Goal: Task Accomplishment & Management: Manage account settings

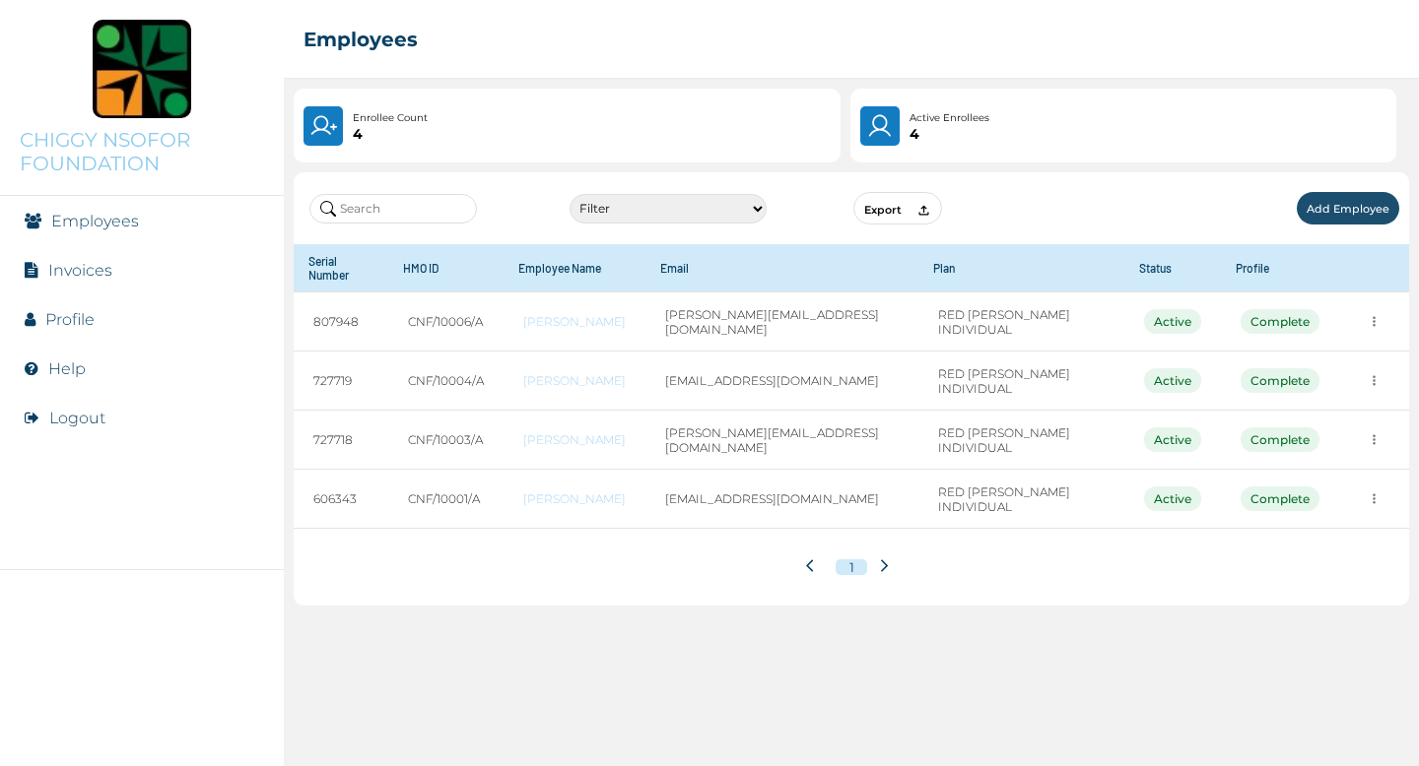
click at [79, 323] on link "Profile" at bounding box center [69, 319] width 49 height 19
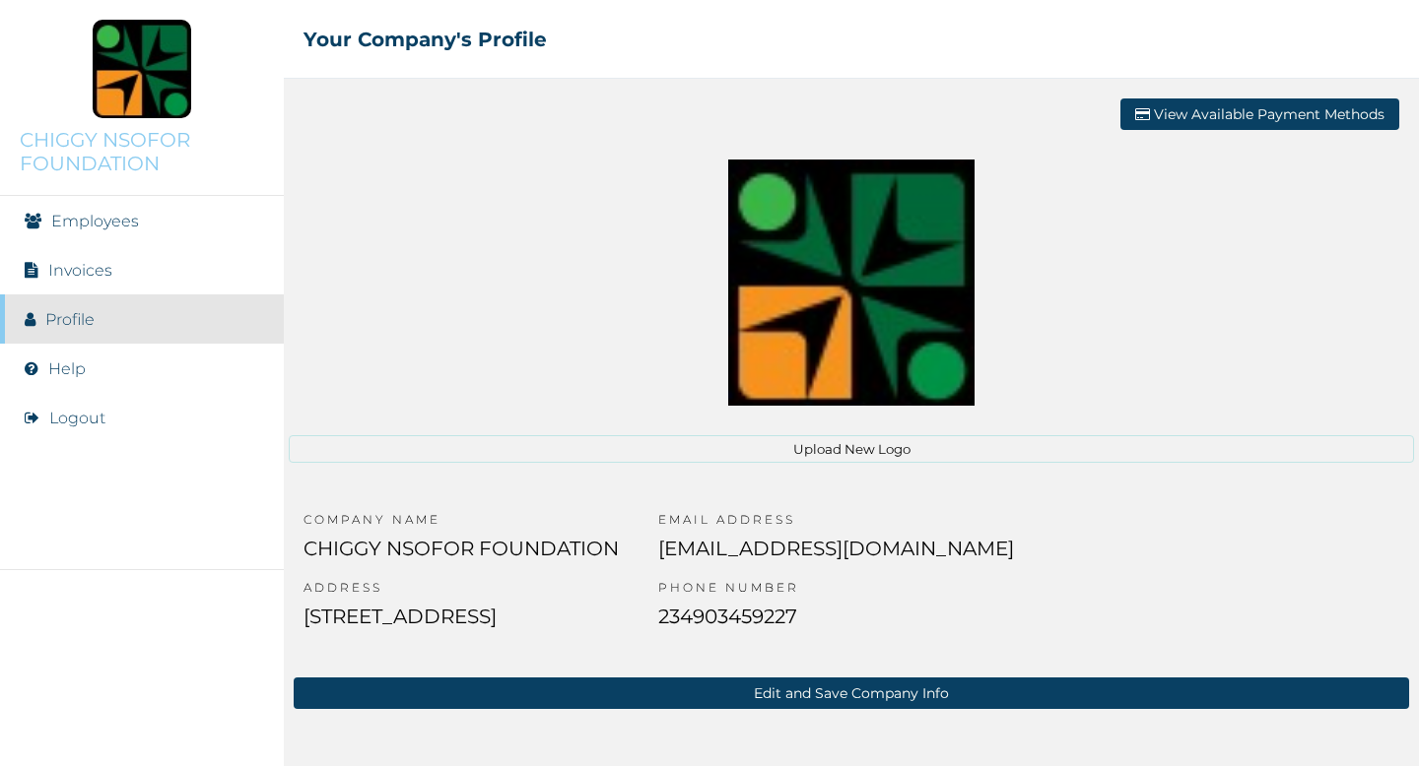
click at [96, 424] on button "Logout" at bounding box center [77, 418] width 56 height 19
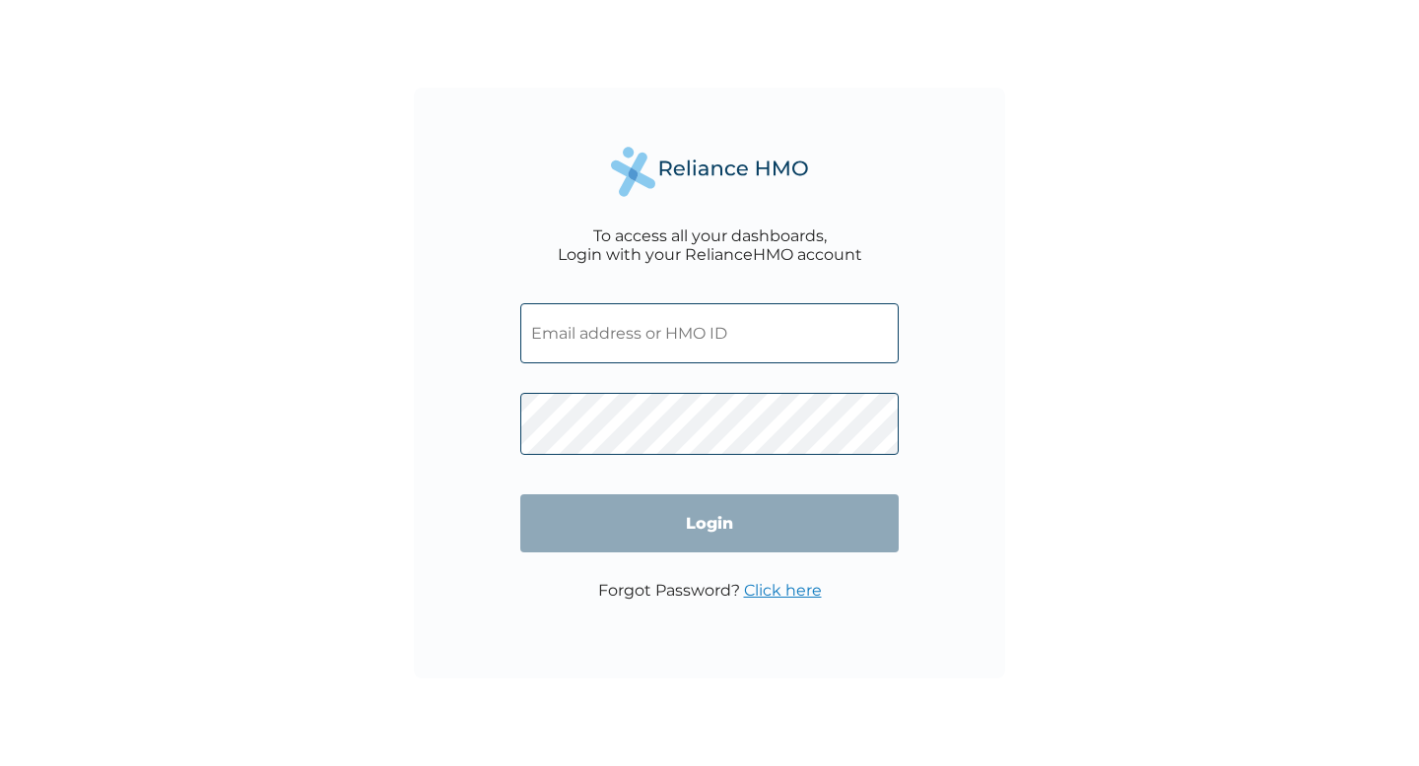
click at [569, 341] on input "text" at bounding box center [709, 333] width 378 height 60
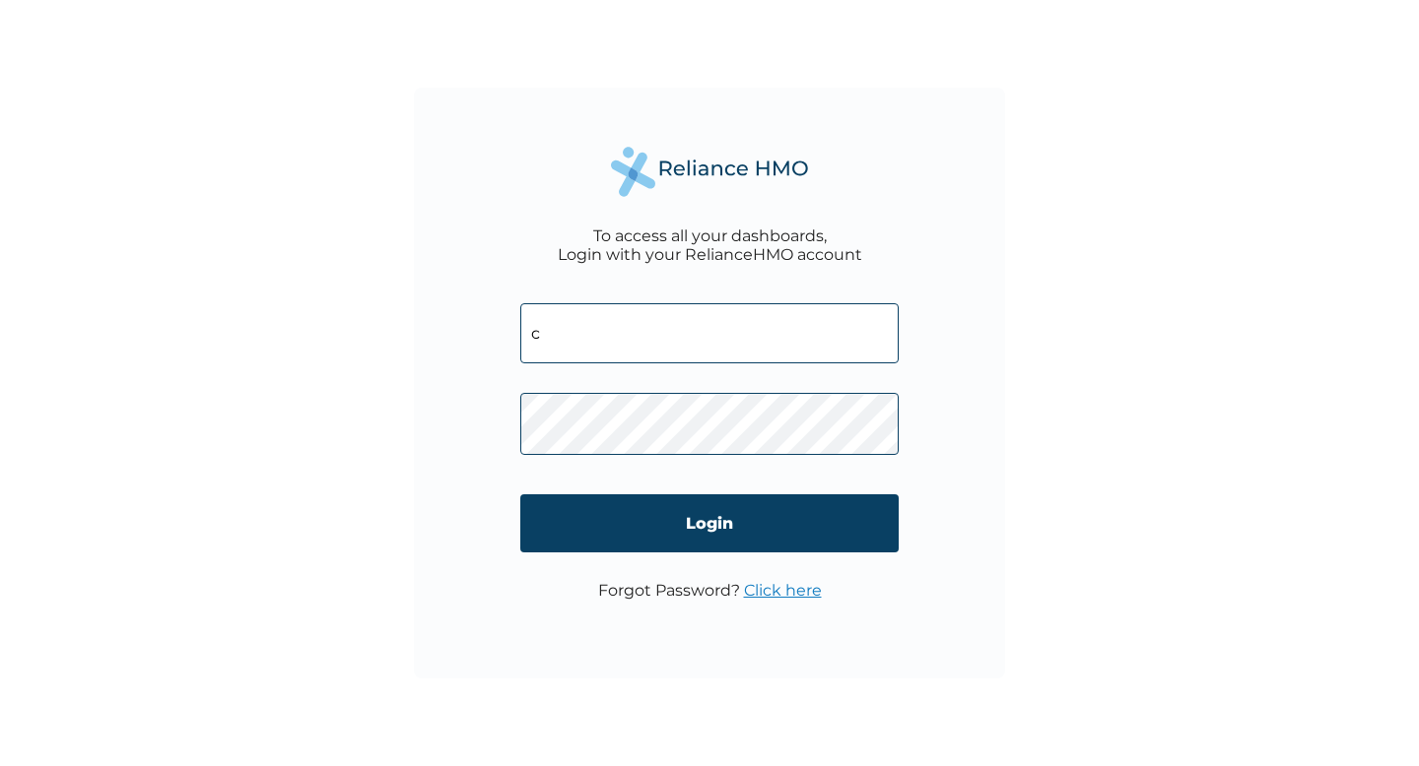
type input "cnfadmin@chiggynsoforfoundation.org"
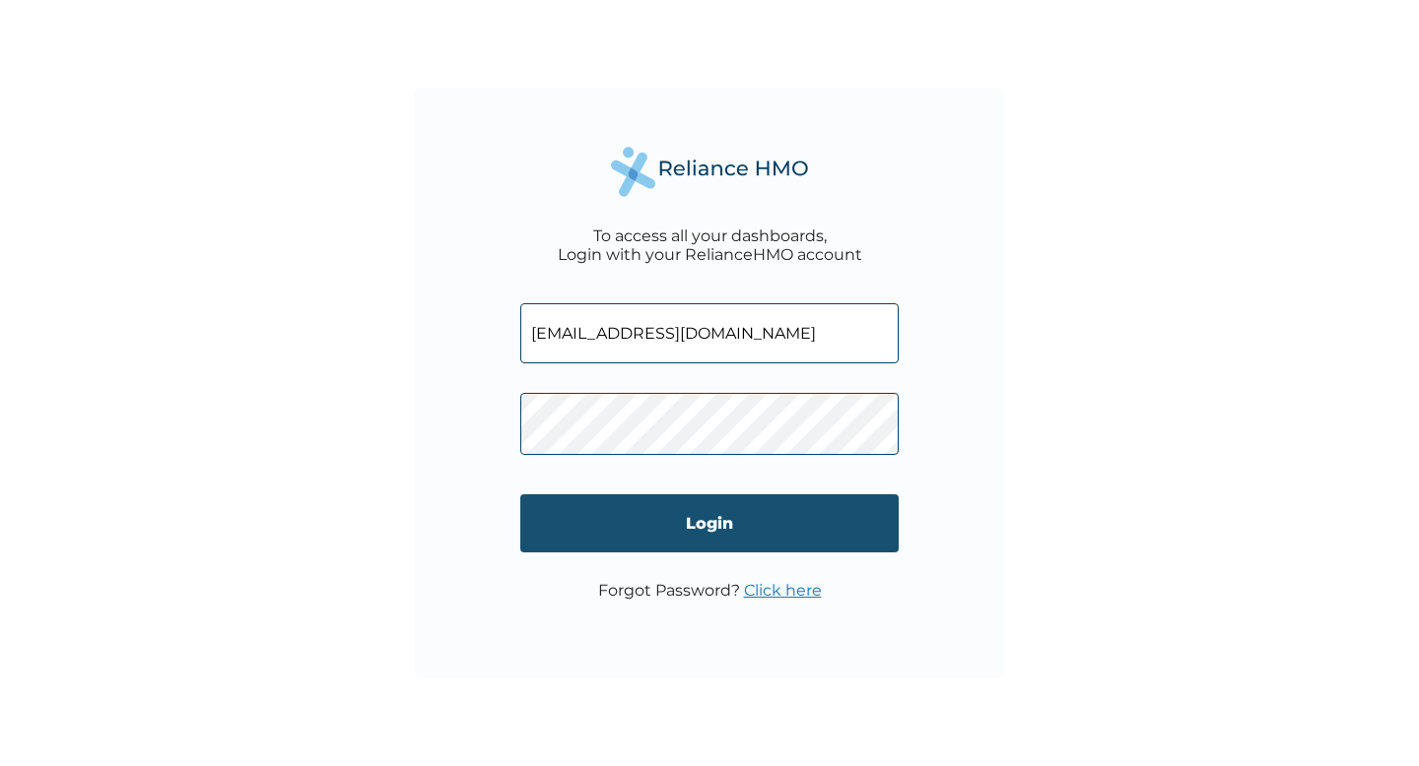
click at [616, 515] on input "Login" at bounding box center [709, 524] width 378 height 58
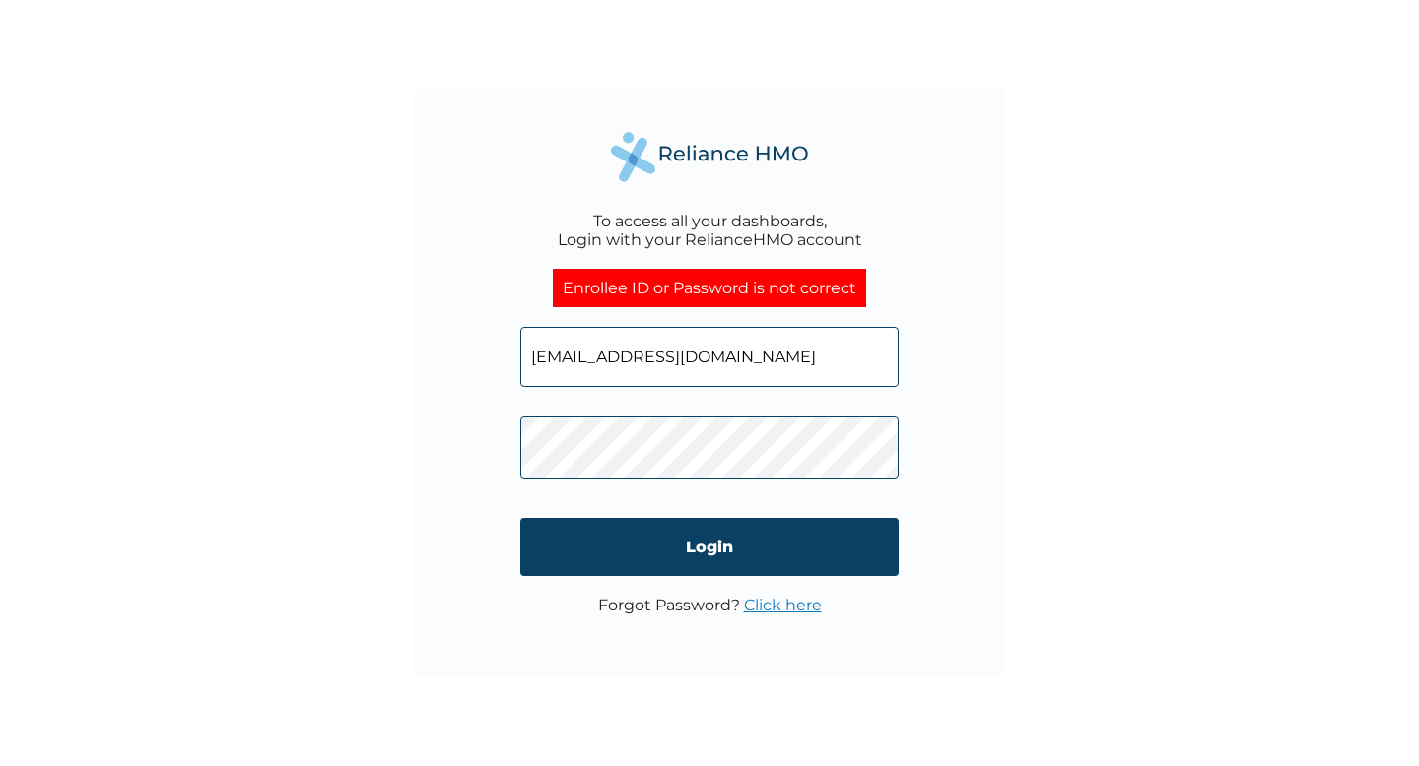
click at [604, 365] on input "[EMAIL_ADDRESS][DOMAIN_NAME]" at bounding box center [709, 357] width 378 height 60
drag, startPoint x: 561, startPoint y: 361, endPoint x: 531, endPoint y: 362, distance: 29.6
click at [531, 362] on input "[EMAIL_ADDRESS][DOMAIN_NAME]" at bounding box center [709, 357] width 378 height 60
type input "info@chiggynsoforfoundation.org"
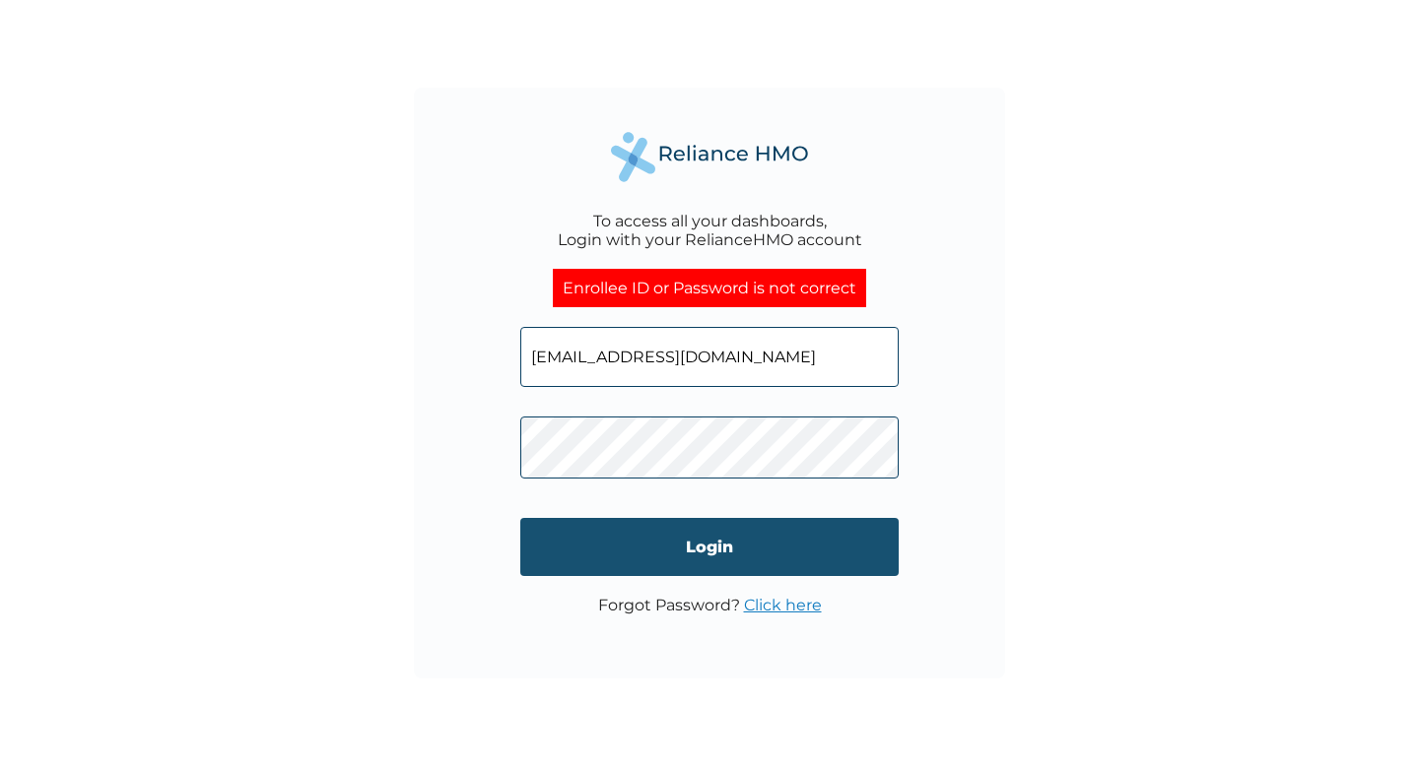
click at [694, 533] on input "Login" at bounding box center [709, 547] width 378 height 58
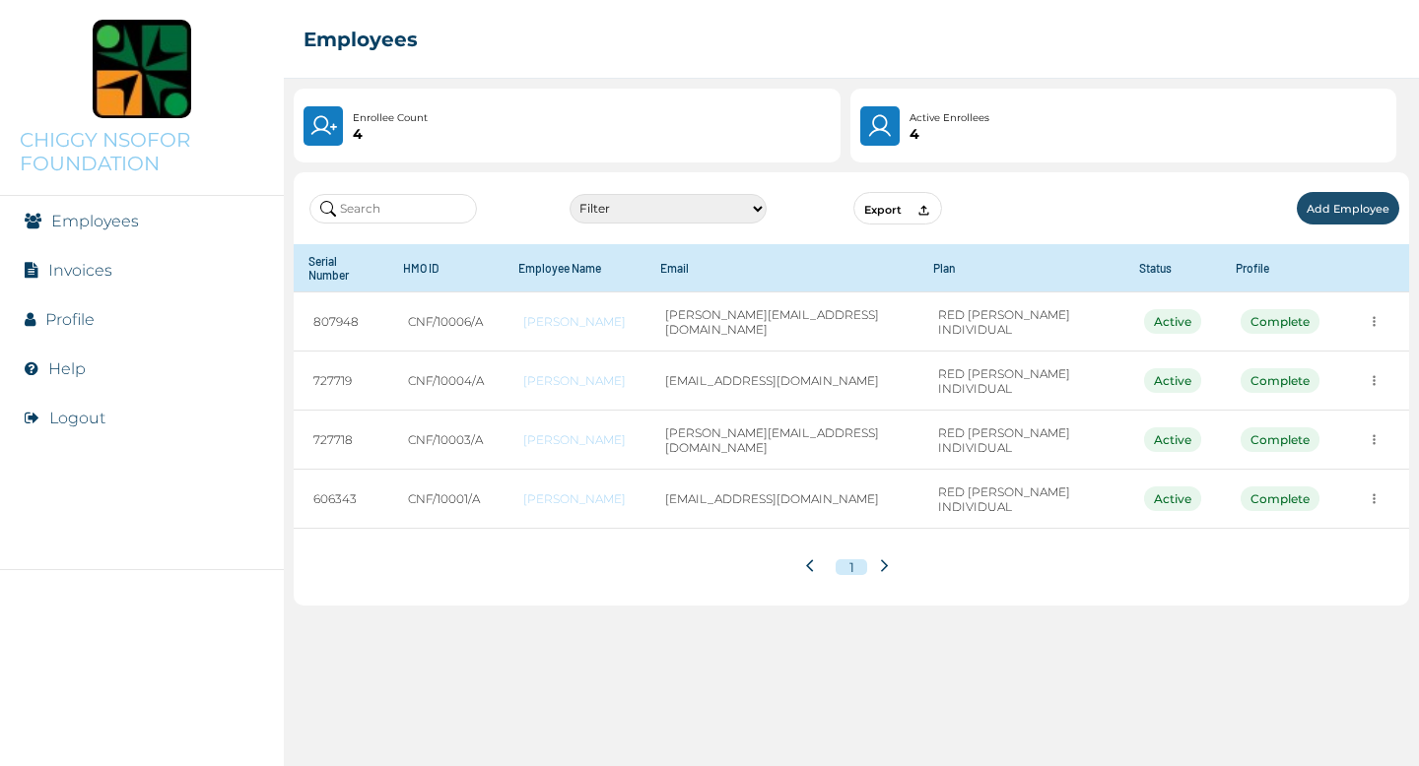
click at [71, 410] on button "Logout" at bounding box center [77, 418] width 56 height 19
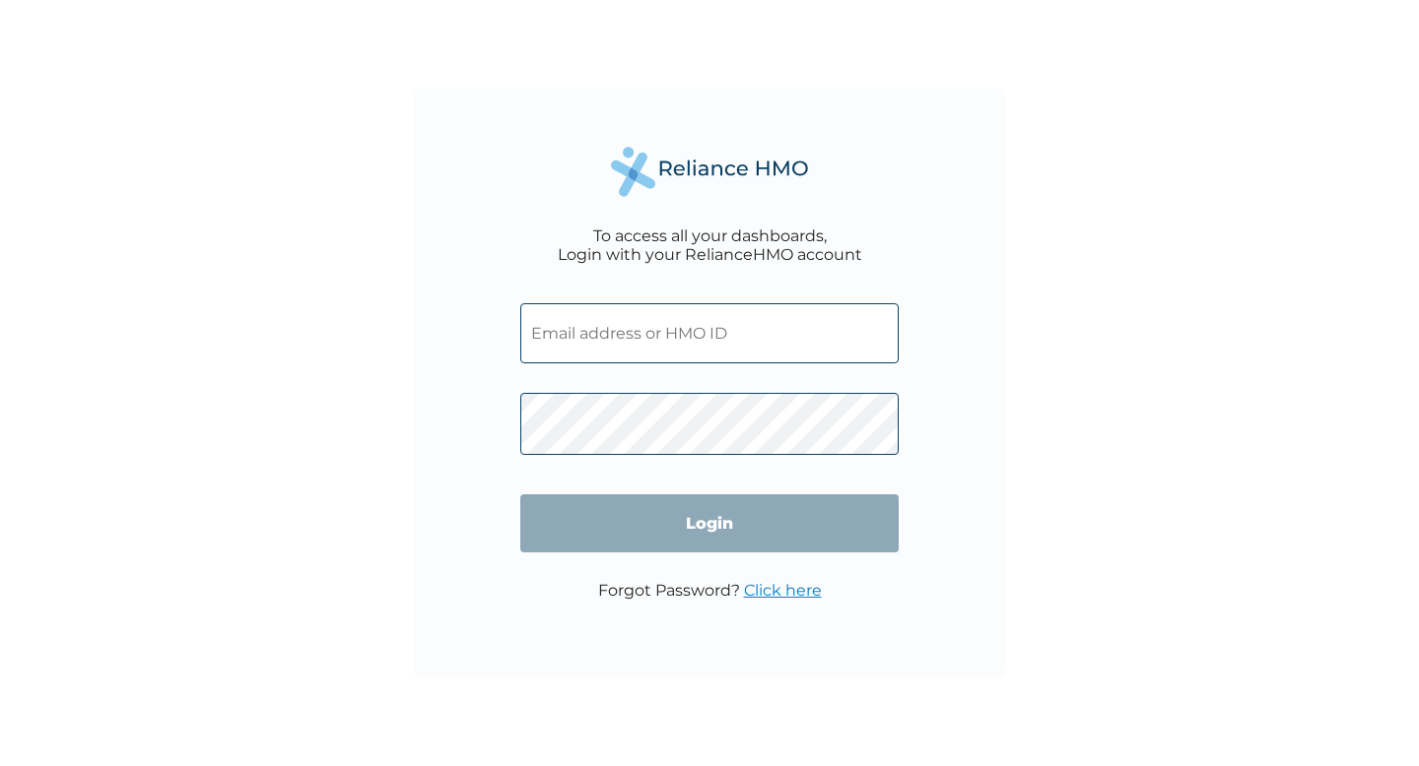
click at [566, 343] on input "text" at bounding box center [709, 333] width 378 height 60
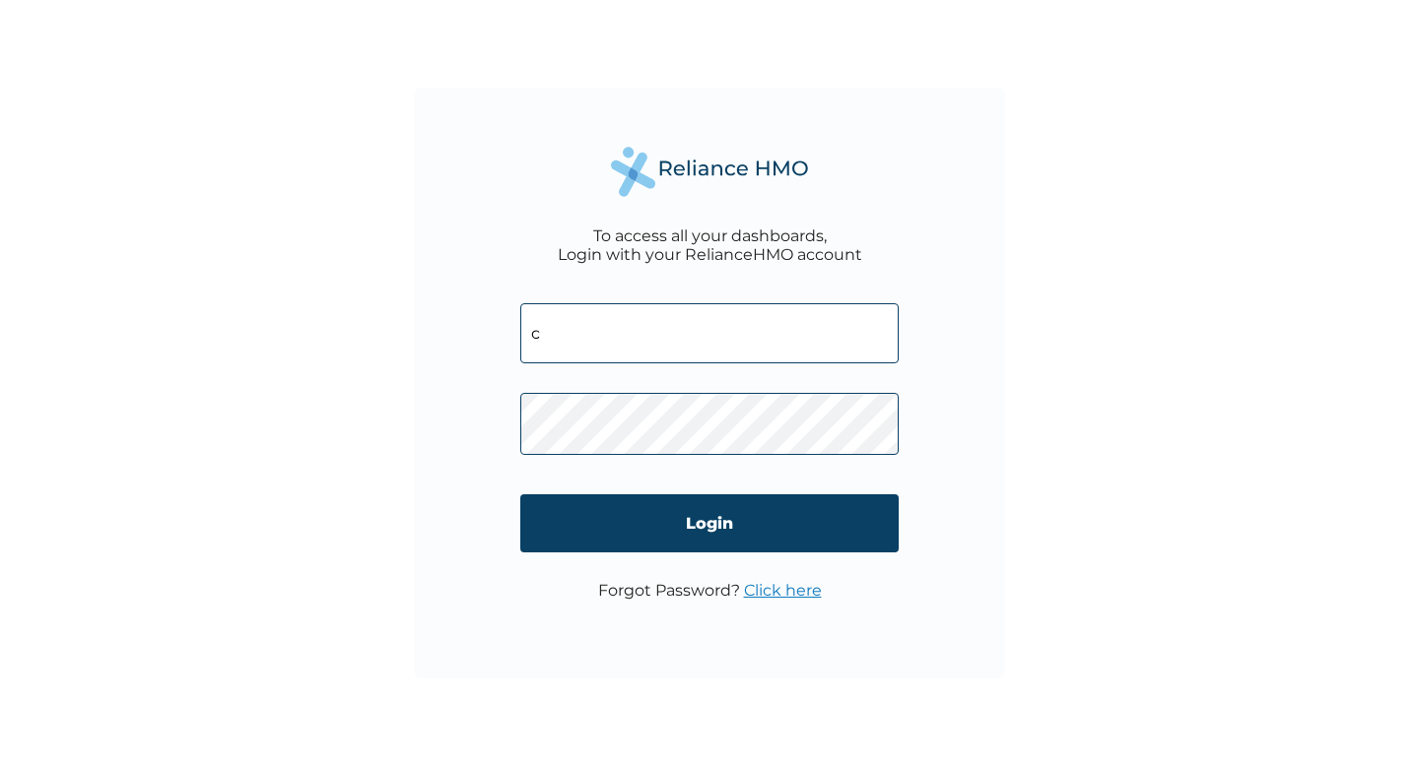
type input "[EMAIL_ADDRESS][DOMAIN_NAME]"
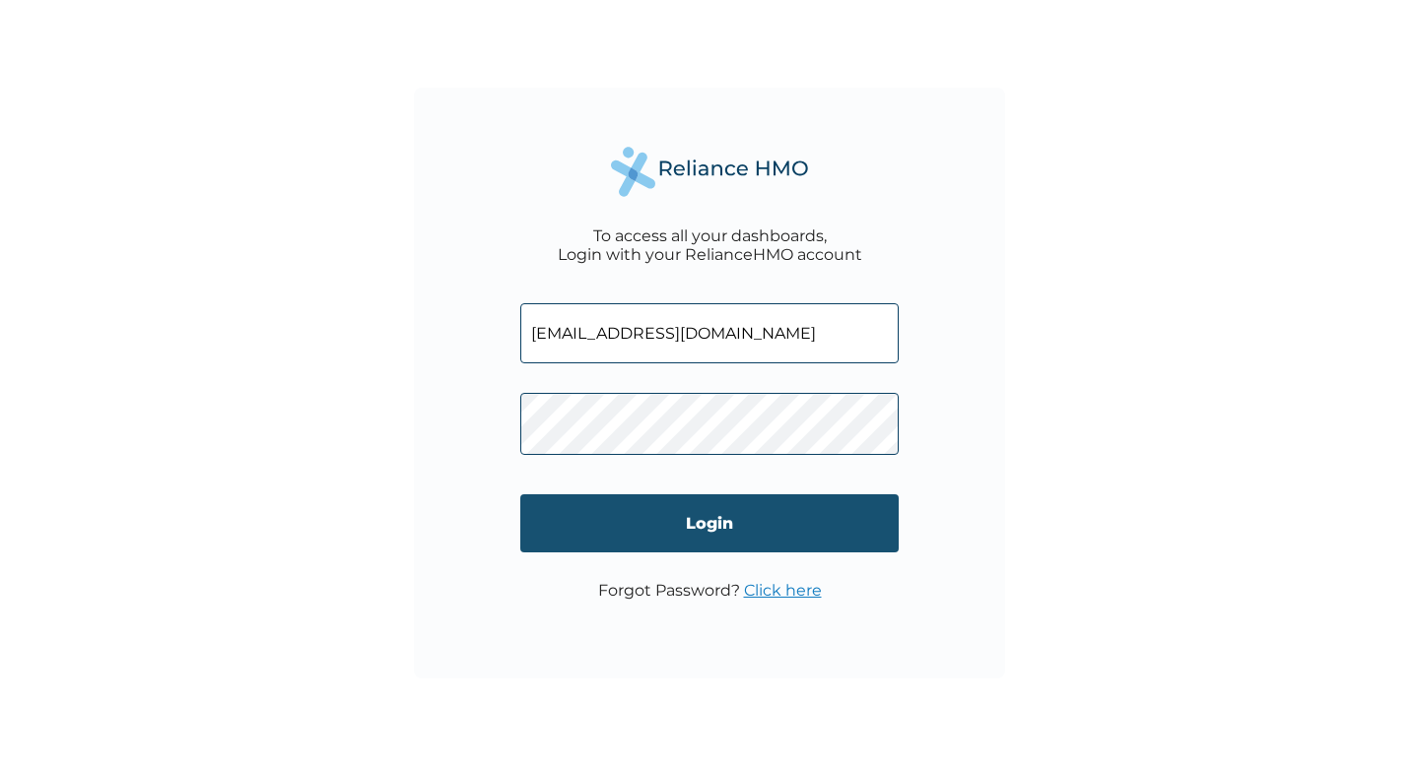
click at [596, 523] on input "Login" at bounding box center [709, 524] width 378 height 58
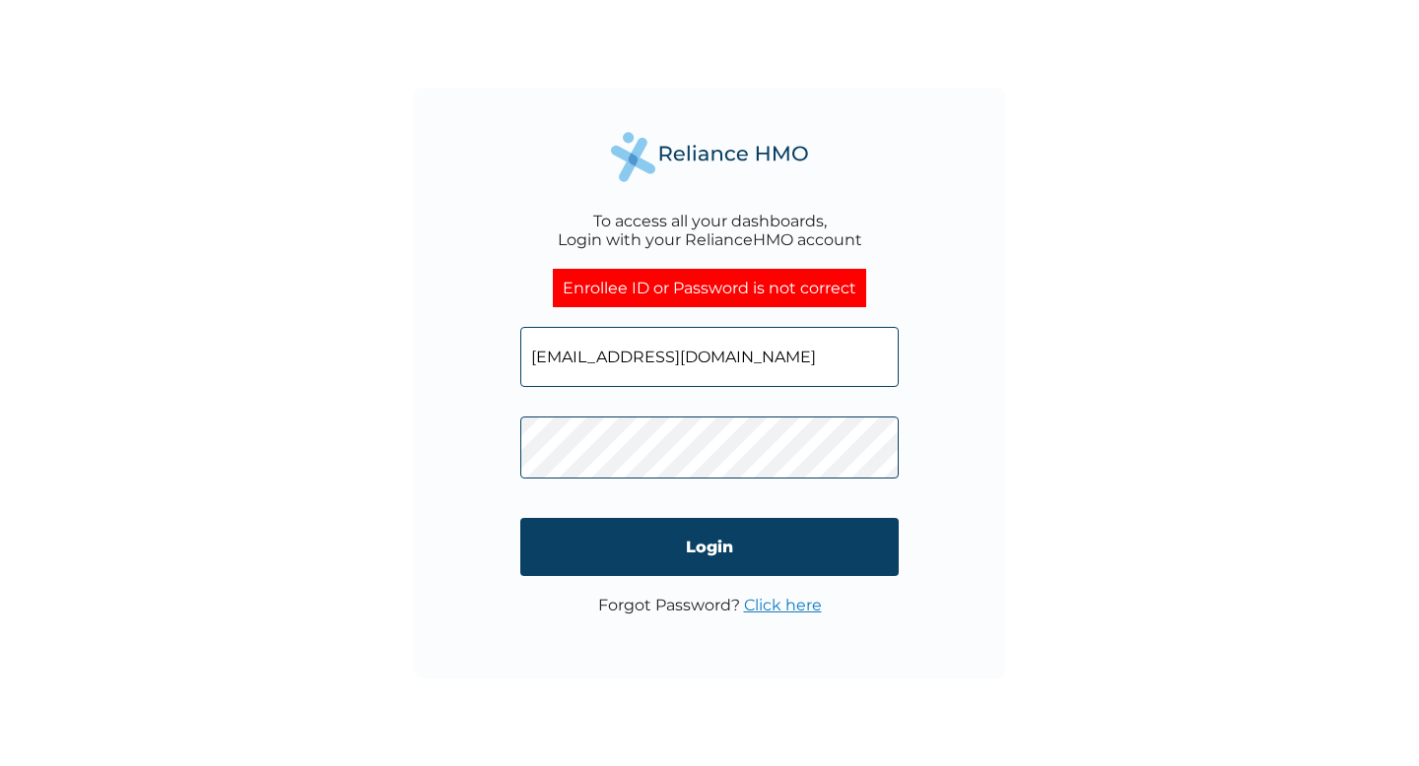
click at [786, 361] on input "[EMAIL_ADDRESS][DOMAIN_NAME]" at bounding box center [709, 357] width 378 height 60
drag, startPoint x: 861, startPoint y: 361, endPoint x: 628, endPoint y: 361, distance: 233.5
click at [628, 361] on input "[EMAIL_ADDRESS][DOMAIN_NAME]" at bounding box center [709, 357] width 378 height 60
click at [569, 362] on input "[EMAIL_ADDRESS][DOMAIN_NAME]" at bounding box center [709, 357] width 378 height 60
type input "[EMAIL_ADDRESS][DOMAIN_NAME]"
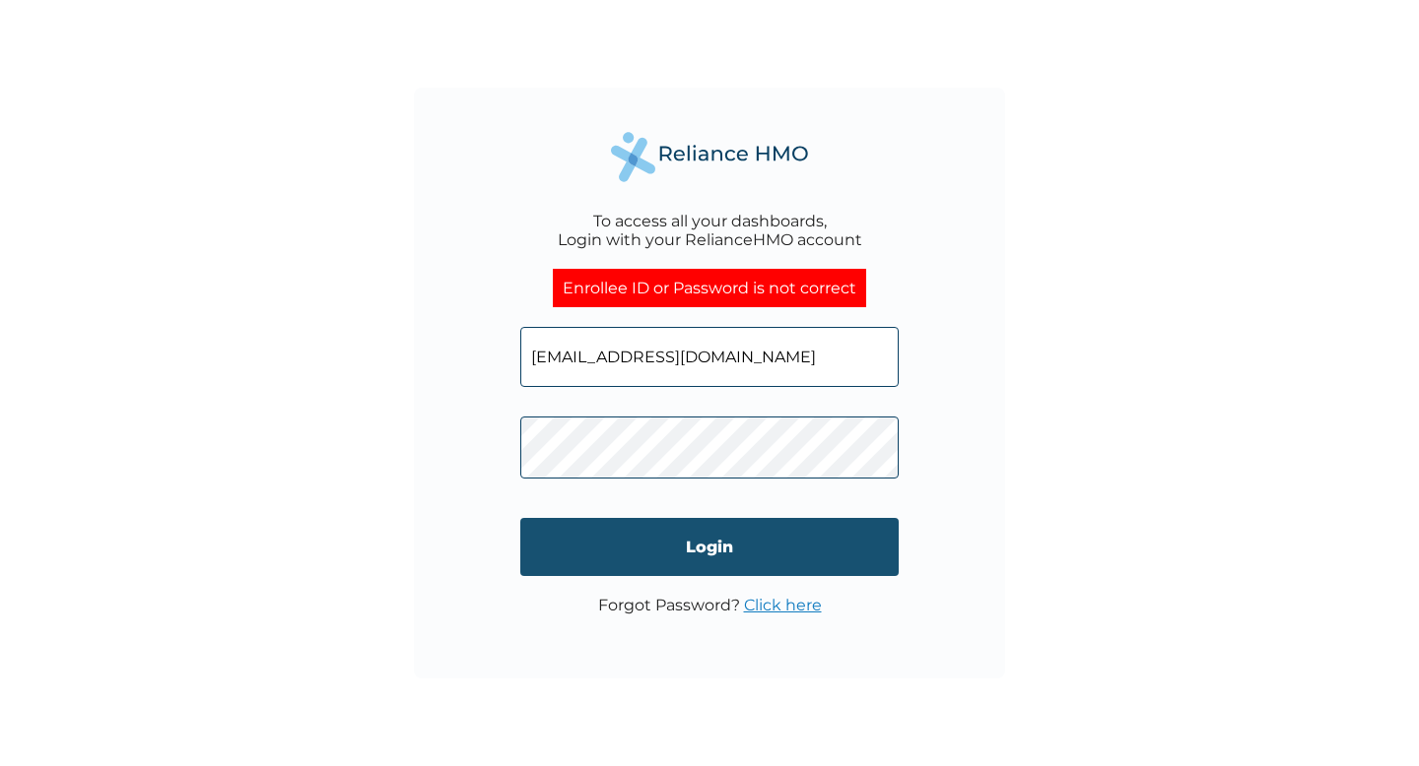
click at [666, 548] on form "[EMAIL_ADDRESS][DOMAIN_NAME] Login" at bounding box center [709, 451] width 378 height 289
click at [666, 548] on input "Login" at bounding box center [709, 547] width 378 height 58
click at [659, 546] on input "Login" at bounding box center [709, 547] width 378 height 58
